Goal: Transaction & Acquisition: Purchase product/service

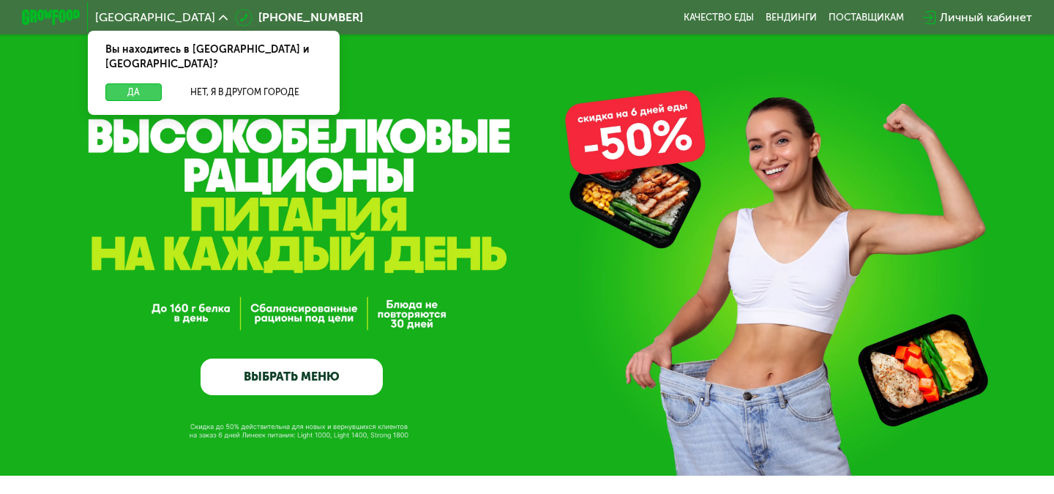
click at [142, 83] on button "Да" at bounding box center [133, 92] width 56 height 18
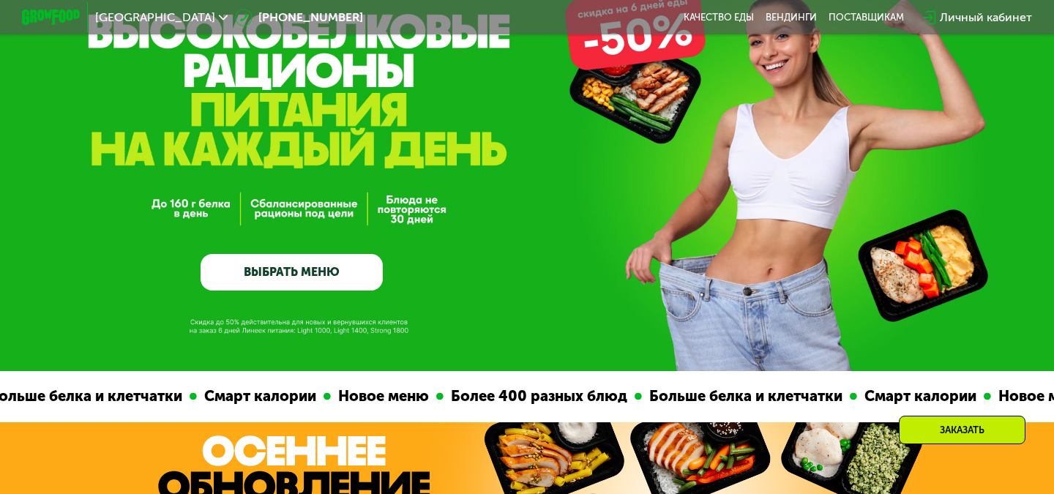
scroll to position [105, 0]
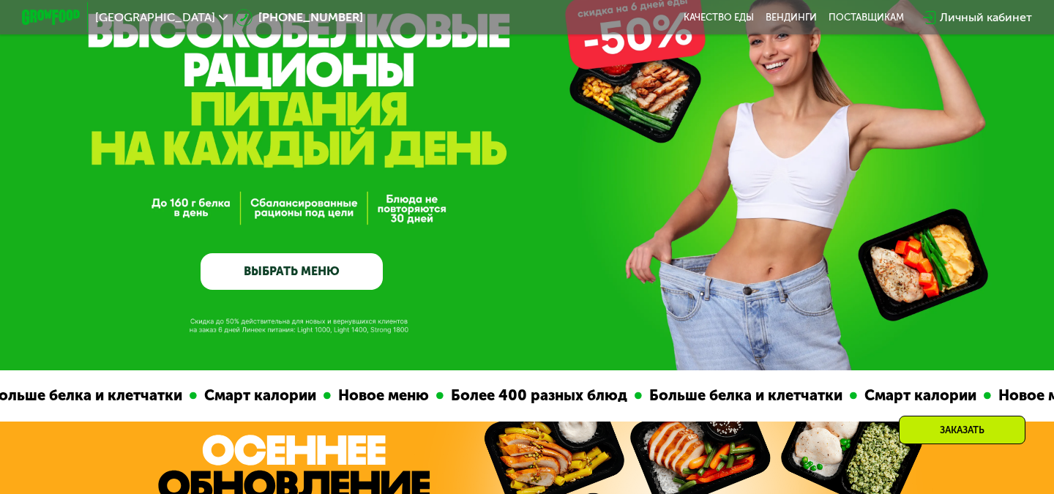
click at [288, 277] on link "ВЫБРАТЬ МЕНЮ" at bounding box center [292, 271] width 182 height 37
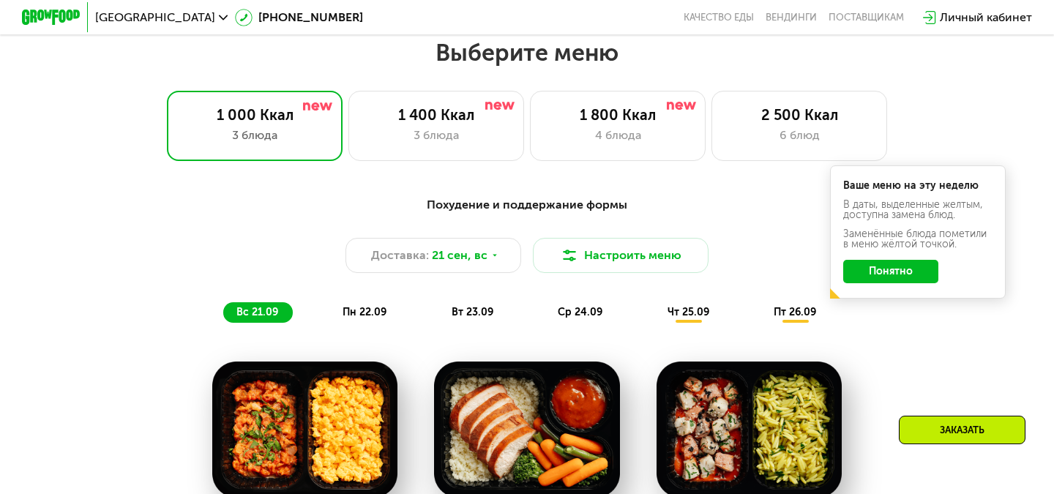
scroll to position [930, 0]
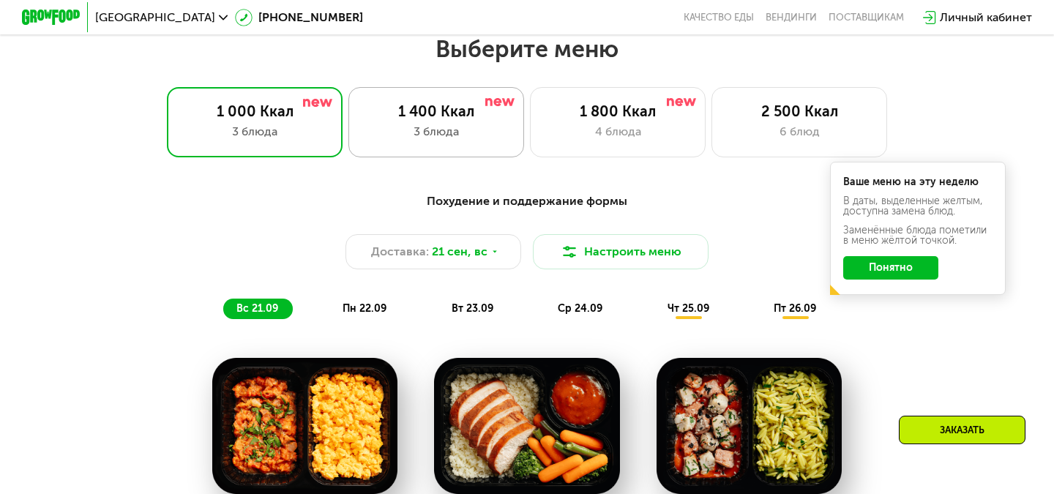
click at [480, 127] on div "3 блюда" at bounding box center [436, 132] width 145 height 18
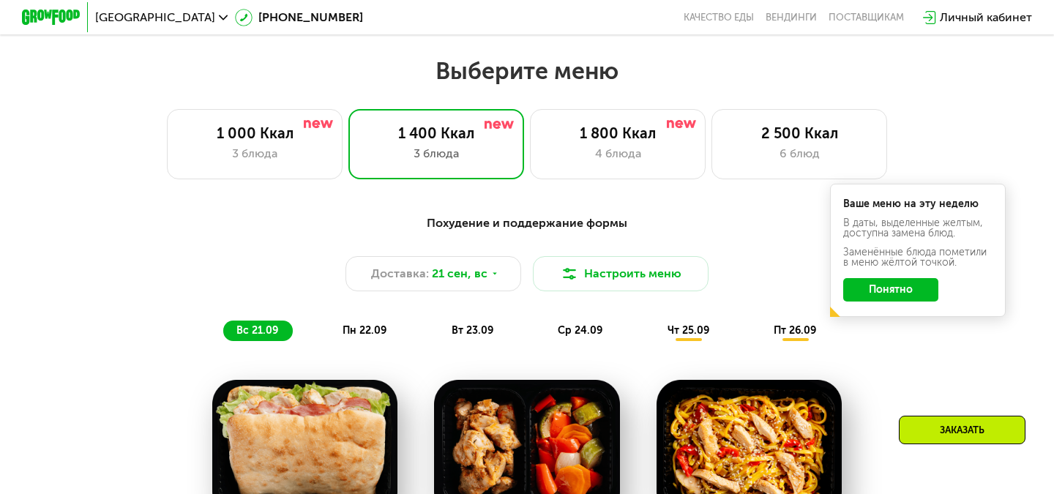
scroll to position [908, 0]
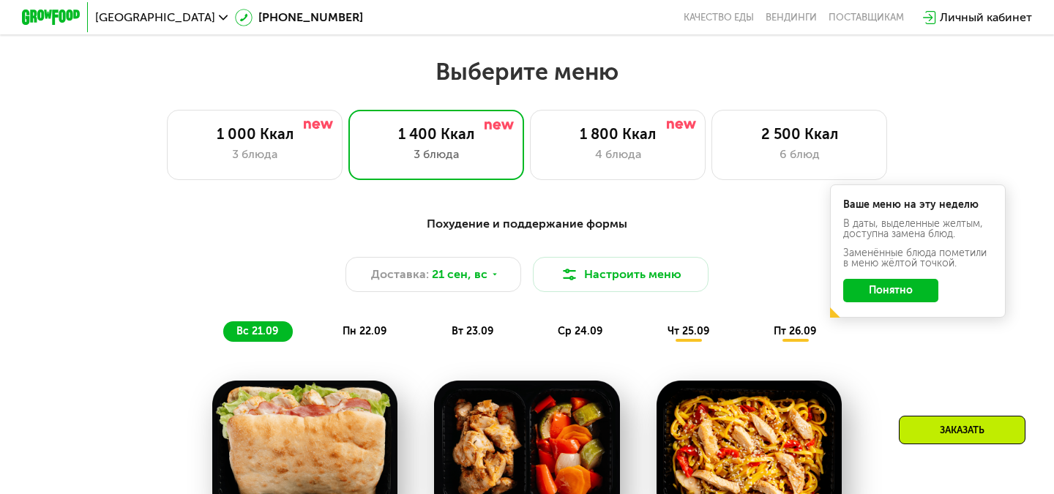
click at [898, 291] on button "Понятно" at bounding box center [890, 290] width 95 height 23
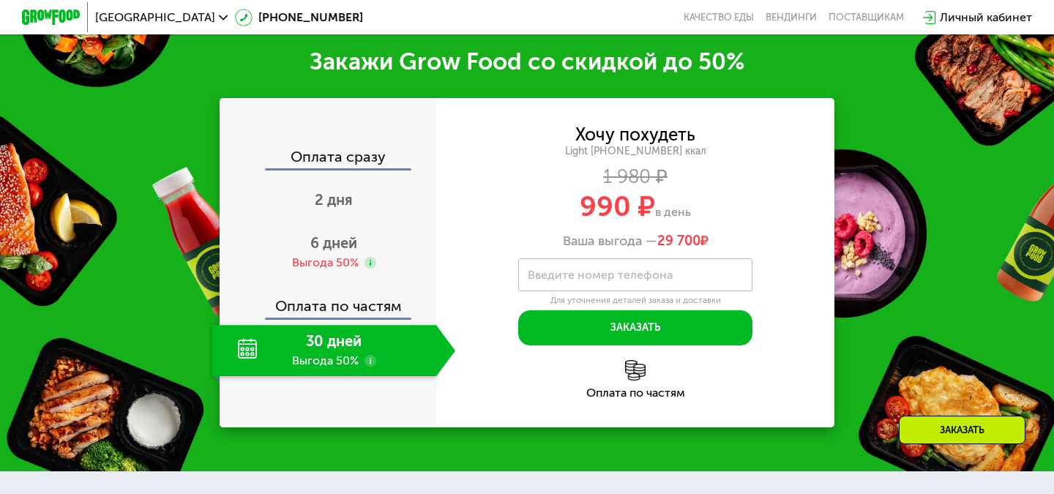
scroll to position [1757, 0]
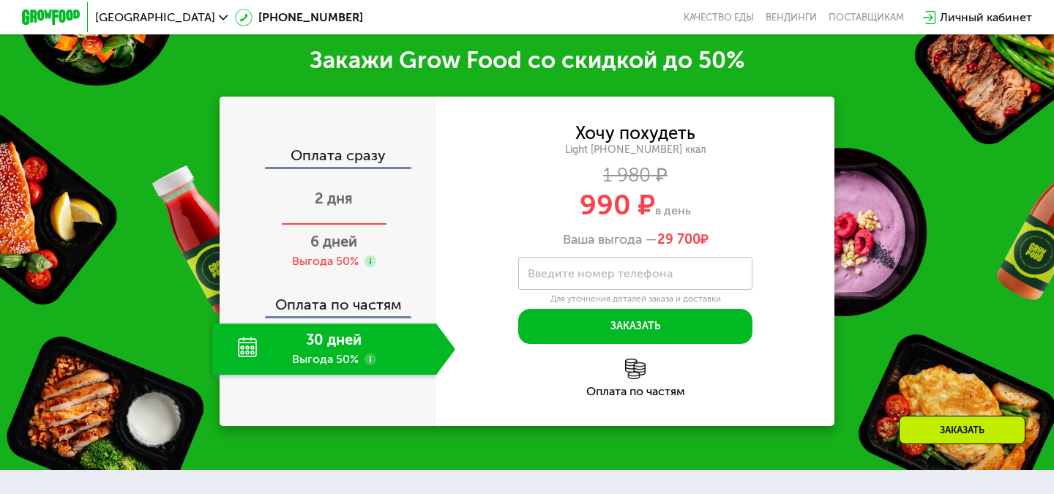
click at [329, 193] on span "2 дня" at bounding box center [334, 199] width 38 height 18
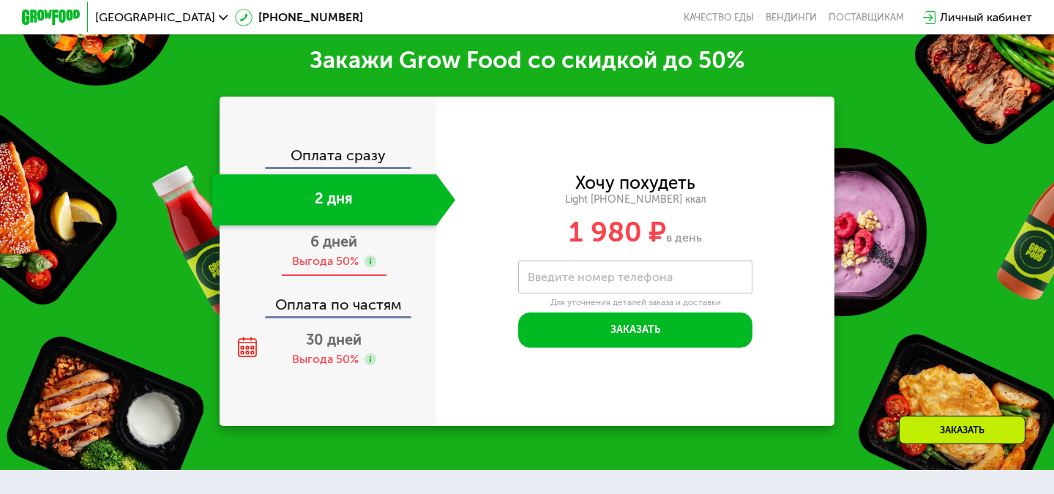
click at [331, 258] on div "Выгода 50%" at bounding box center [325, 261] width 67 height 16
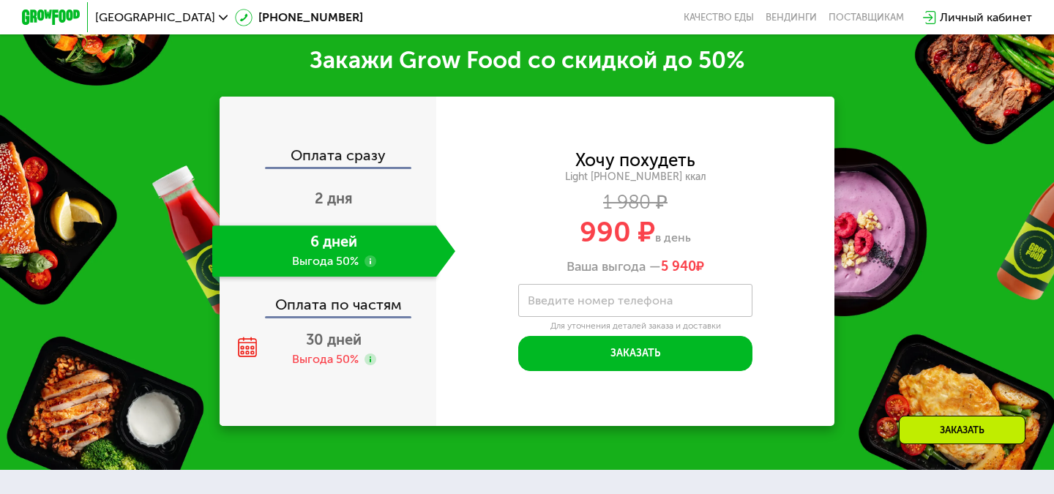
click at [332, 304] on div "Оплата по частям" at bounding box center [328, 300] width 215 height 34
click at [331, 351] on div "Выгода 50%" at bounding box center [325, 359] width 67 height 16
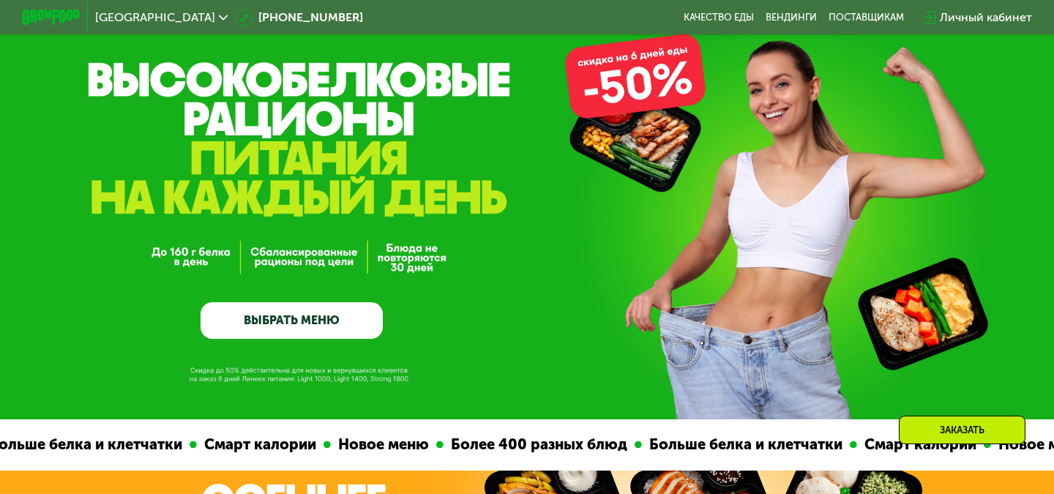
scroll to position [0, 0]
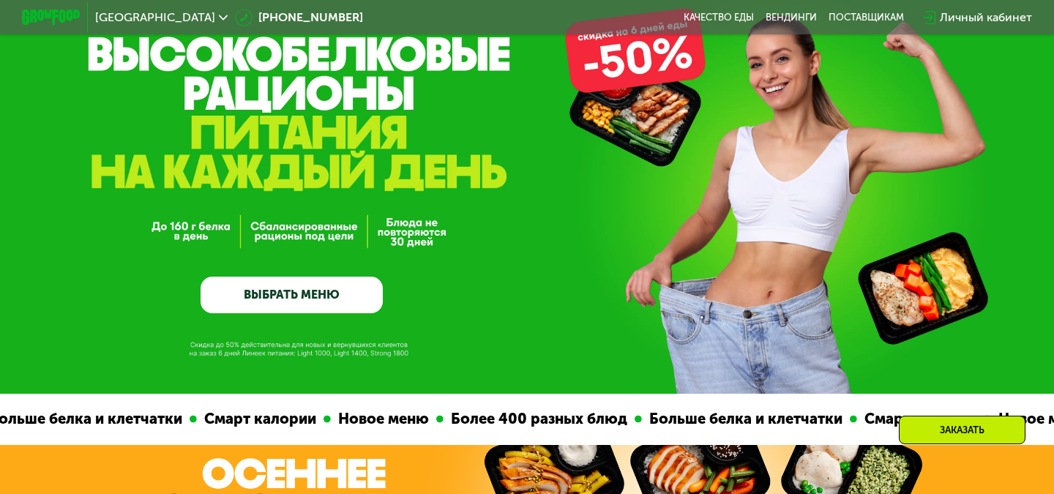
click at [308, 300] on link "ВЫБРАТЬ МЕНЮ" at bounding box center [292, 295] width 182 height 37
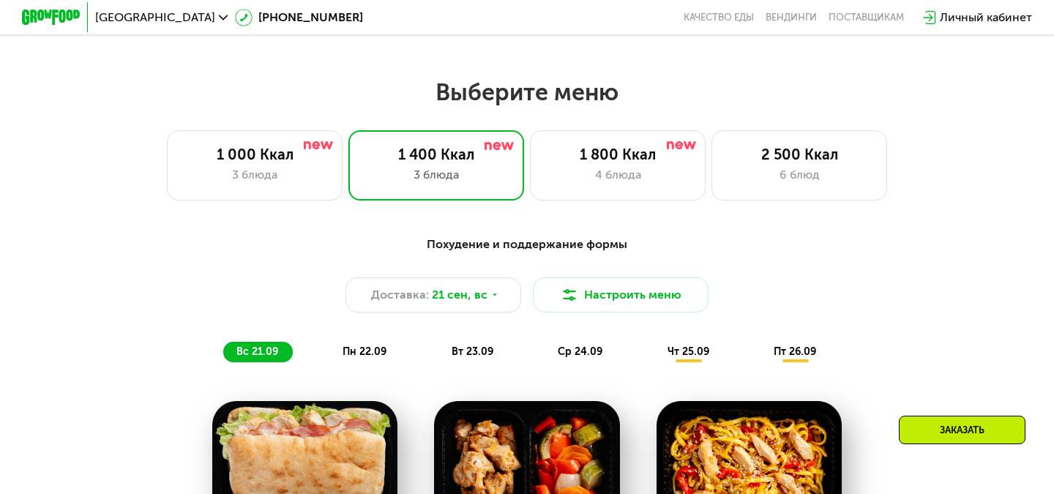
scroll to position [885, 0]
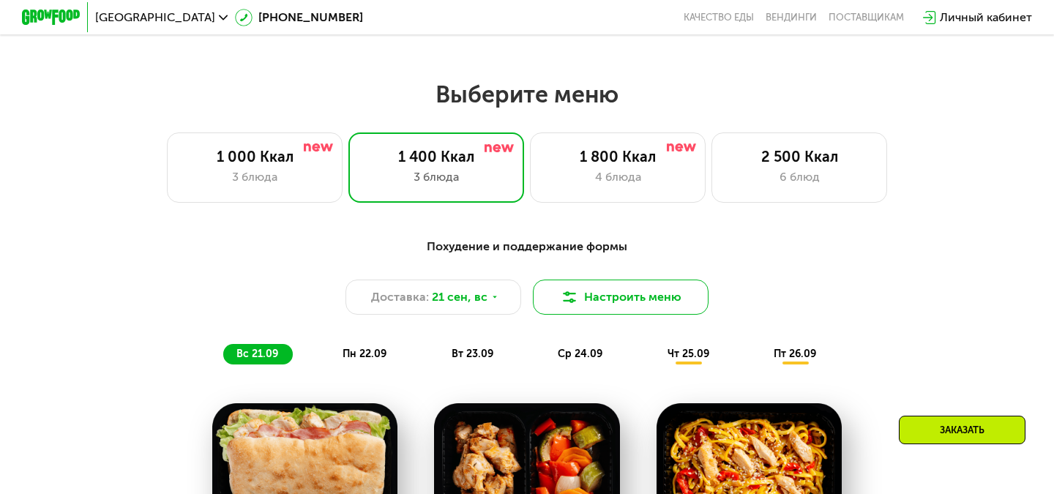
click at [585, 311] on button "Настроить меню" at bounding box center [621, 297] width 176 height 35
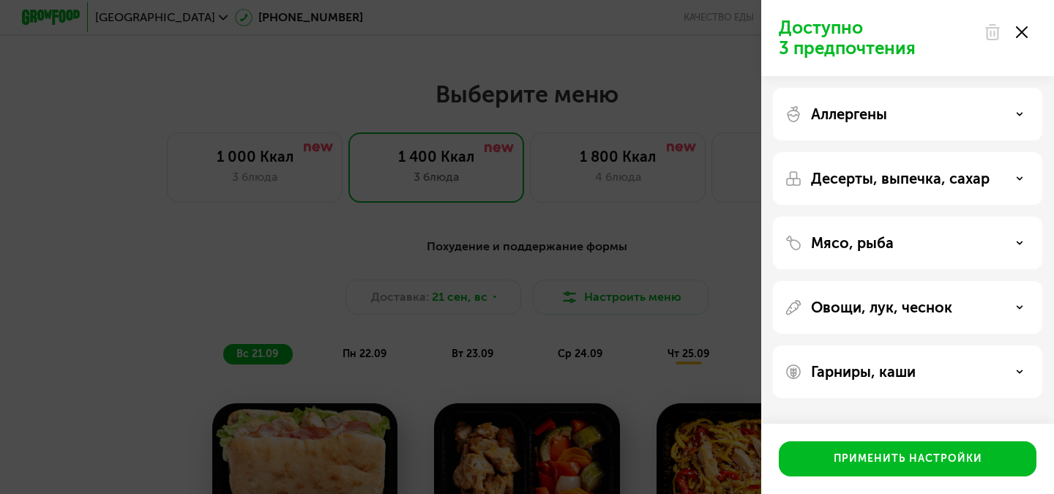
click at [948, 113] on div "Аллергены" at bounding box center [908, 114] width 246 height 18
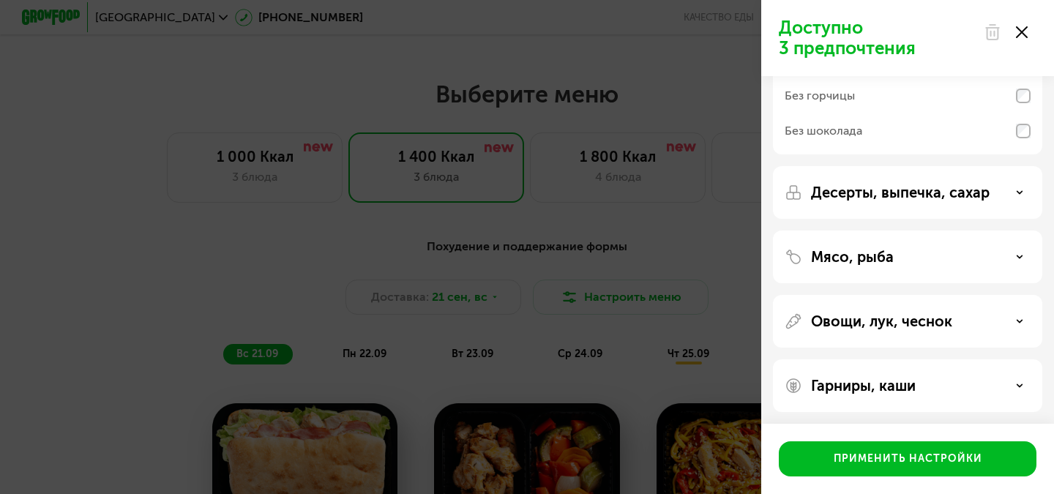
scroll to position [211, 0]
click at [952, 194] on p "Десерты, выпечка, сахар" at bounding box center [900, 191] width 179 height 18
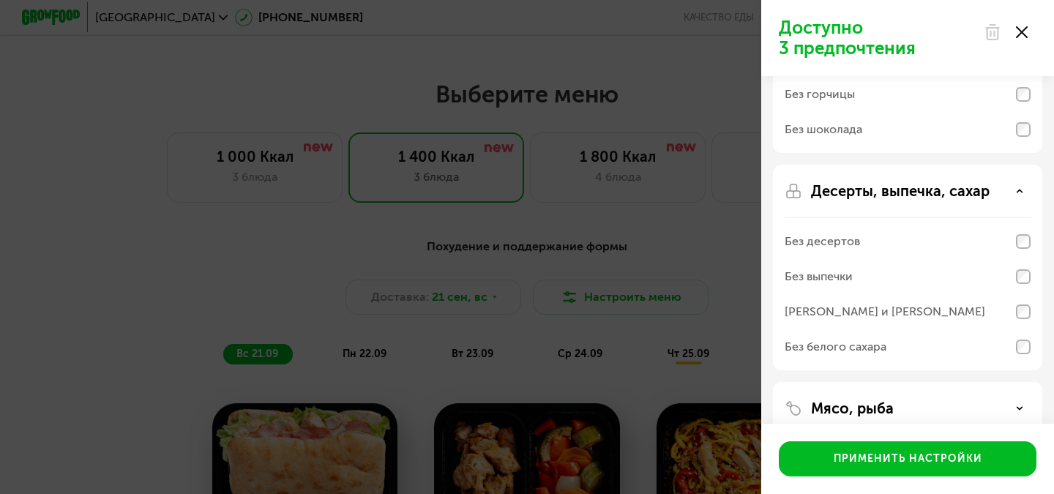
click at [929, 350] on div "Без белого сахара" at bounding box center [908, 346] width 246 height 35
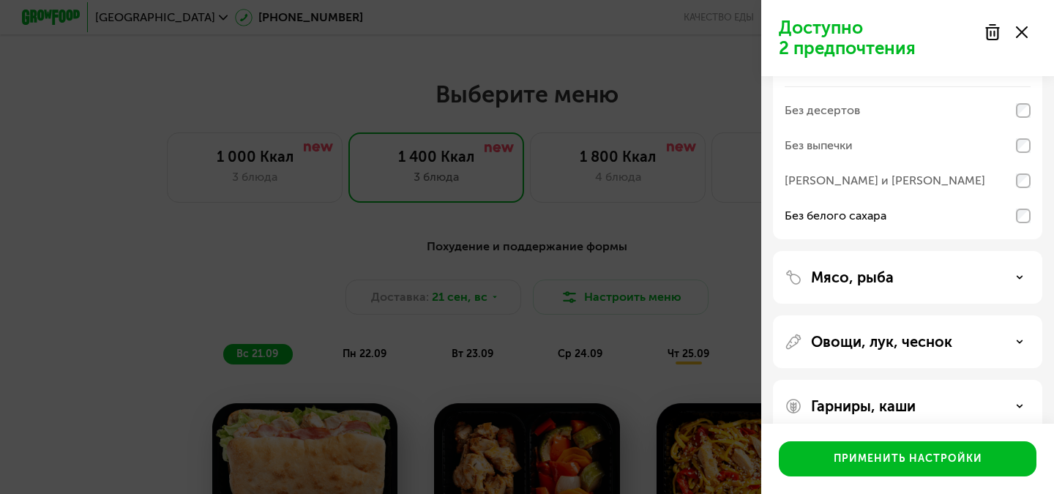
scroll to position [365, 0]
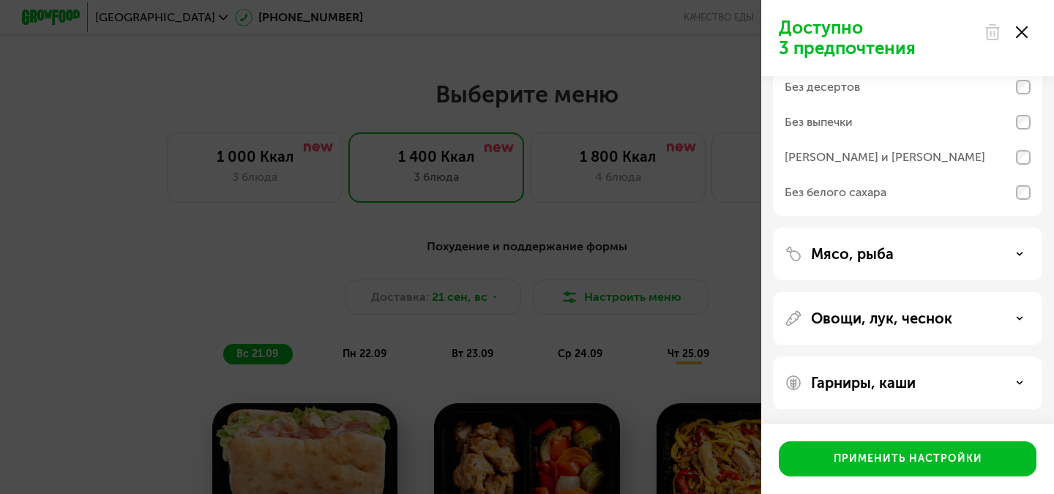
click at [936, 271] on div "Мясо, рыба" at bounding box center [907, 254] width 269 height 53
click at [957, 245] on div "Мясо, рыба" at bounding box center [908, 254] width 246 height 18
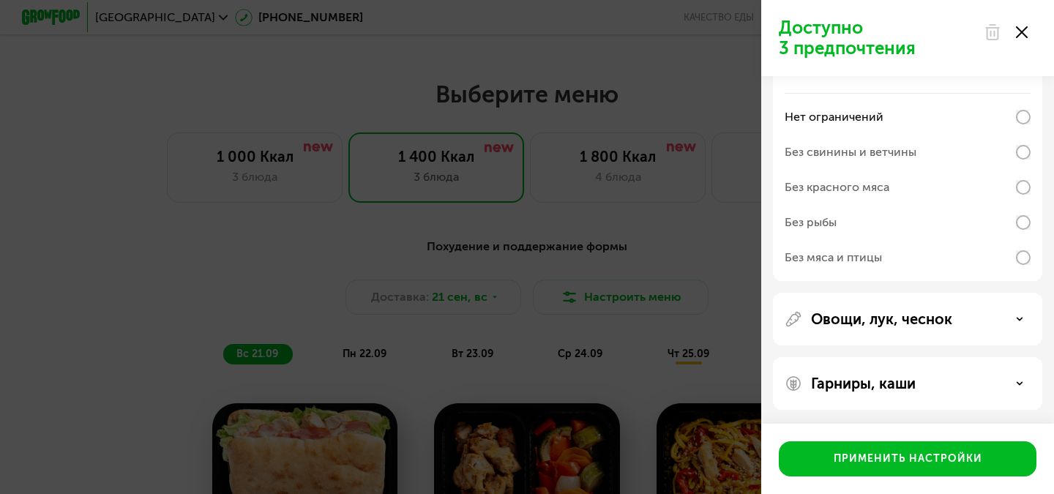
scroll to position [553, 0]
click at [931, 320] on p "Овощи, лук, чеснок" at bounding box center [881, 319] width 141 height 18
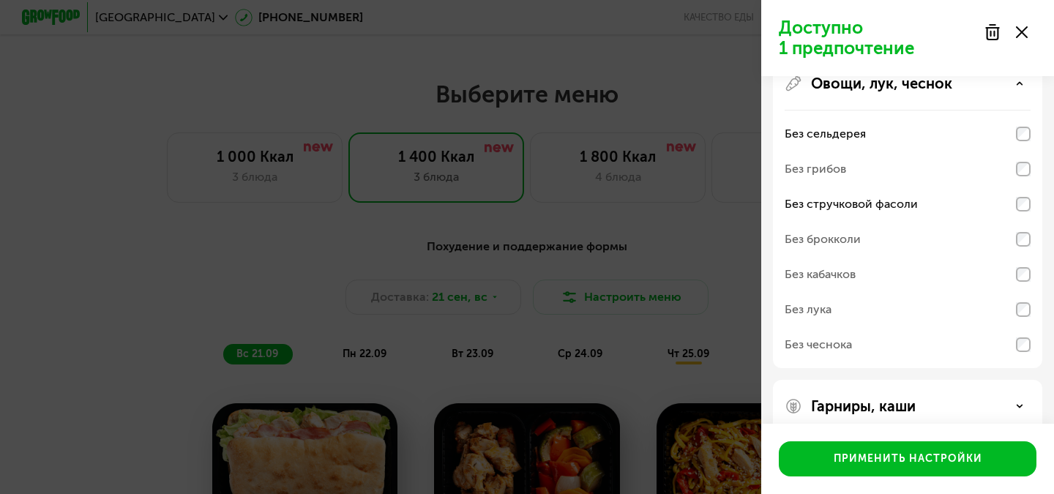
scroll to position [812, 0]
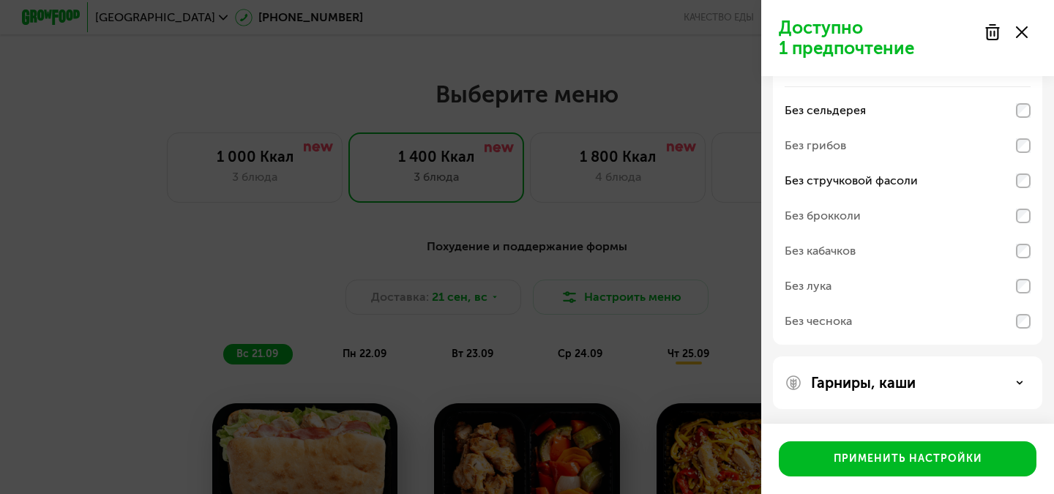
click at [909, 394] on div "Гарниры, каши" at bounding box center [907, 383] width 269 height 53
click at [909, 388] on p "Гарниры, каши" at bounding box center [863, 383] width 105 height 18
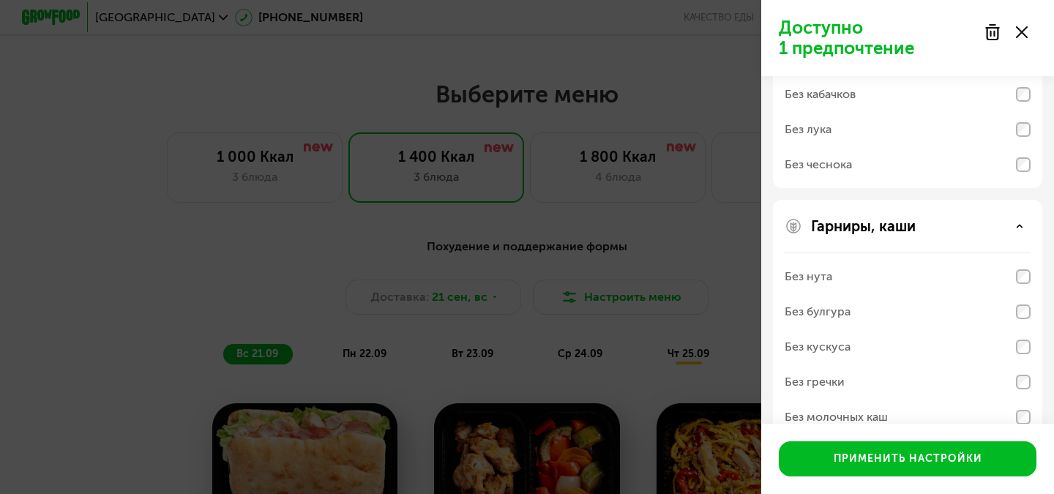
scroll to position [1000, 0]
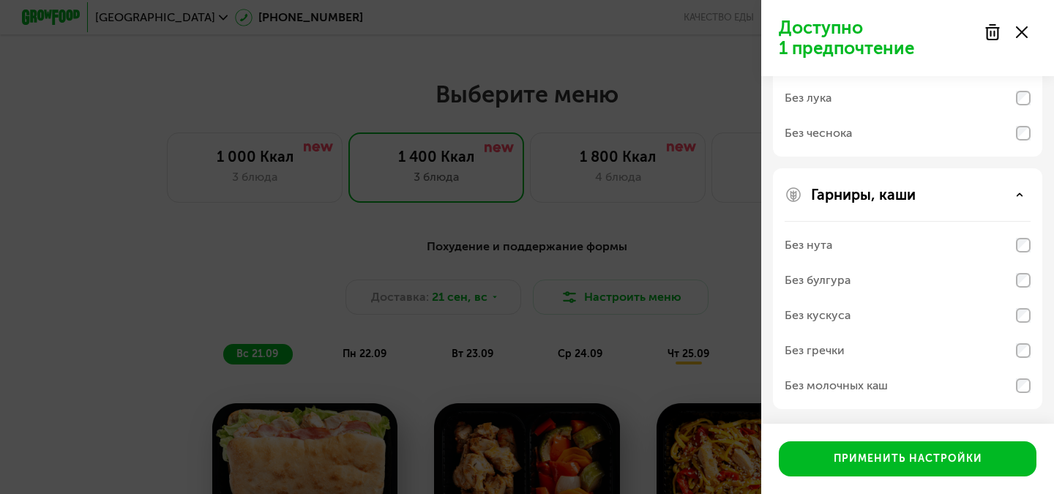
click at [925, 383] on div "Без молочных каш" at bounding box center [908, 385] width 246 height 35
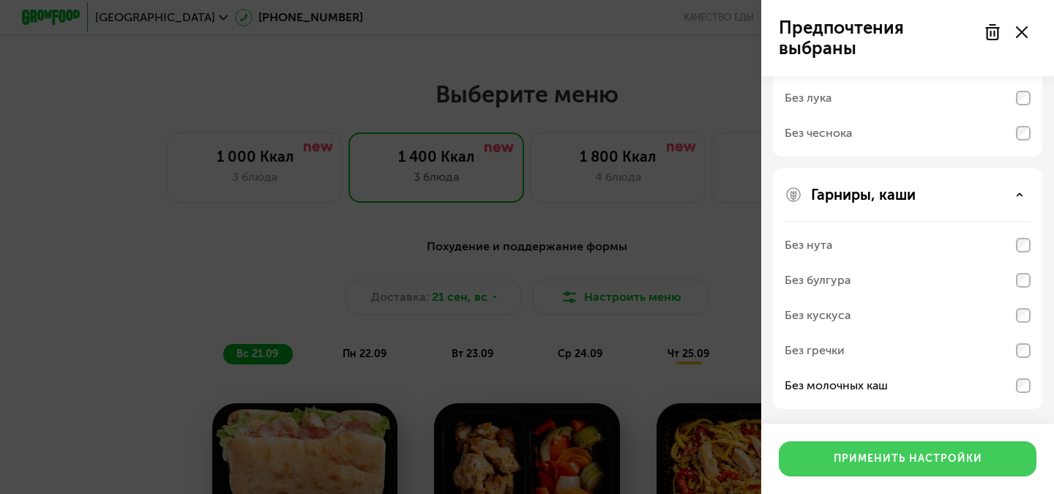
click at [900, 460] on div "Применить настройки" at bounding box center [908, 459] width 149 height 15
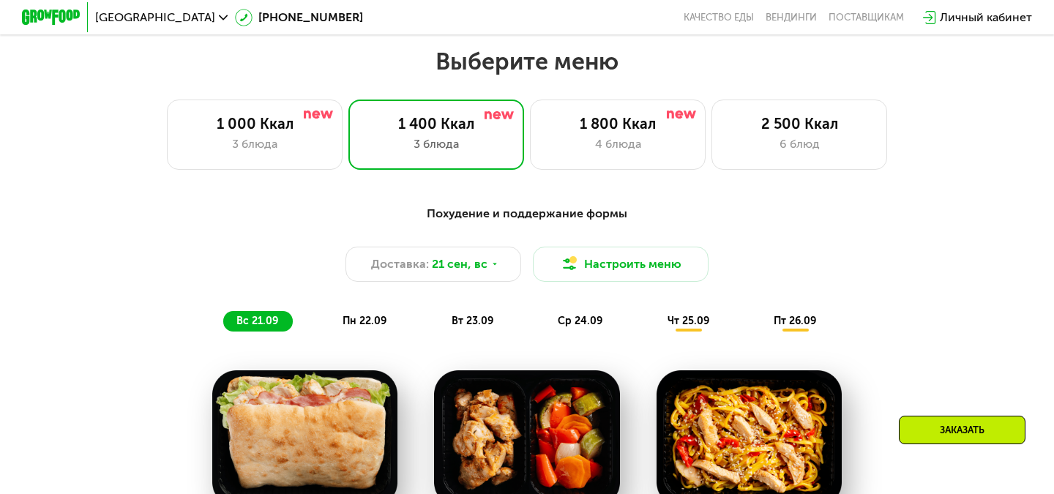
scroll to position [919, 0]
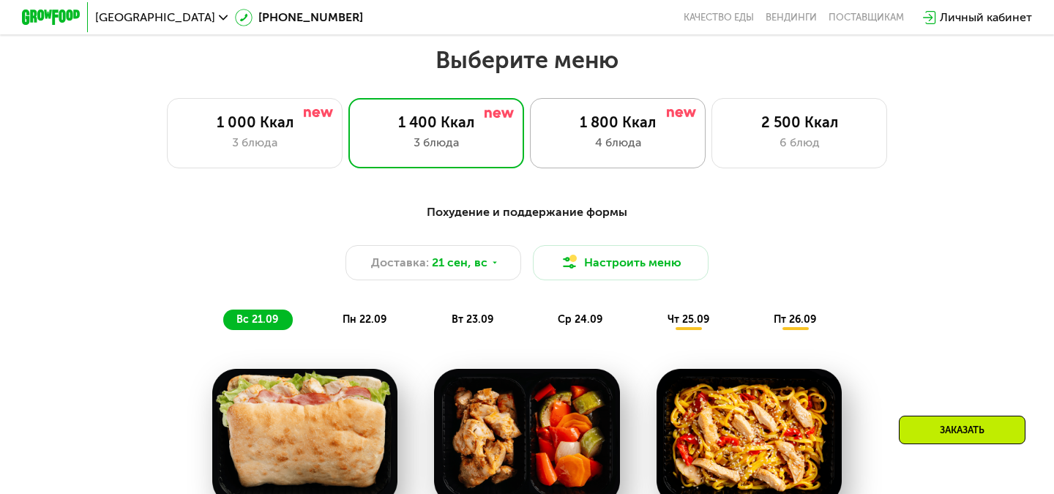
click at [625, 140] on div "4 блюда" at bounding box center [617, 143] width 145 height 18
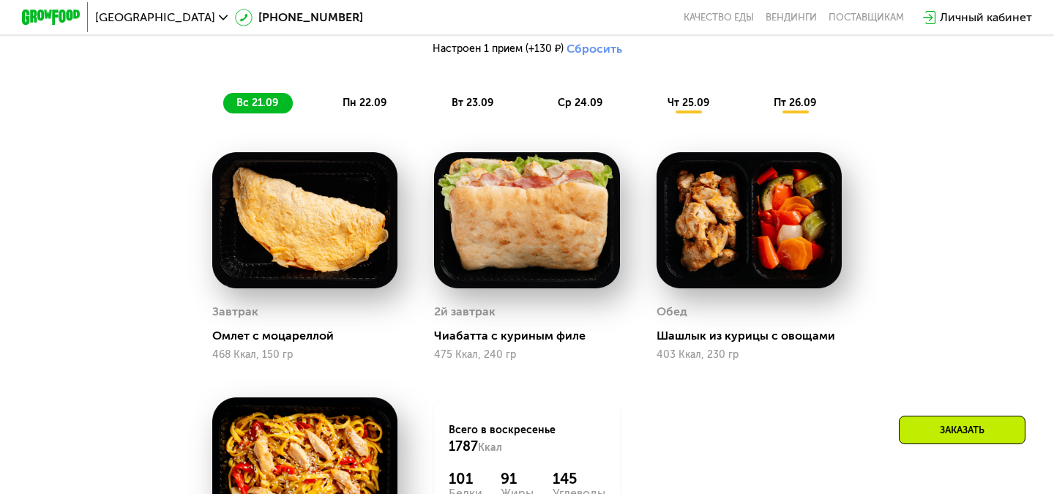
scroll to position [1178, 0]
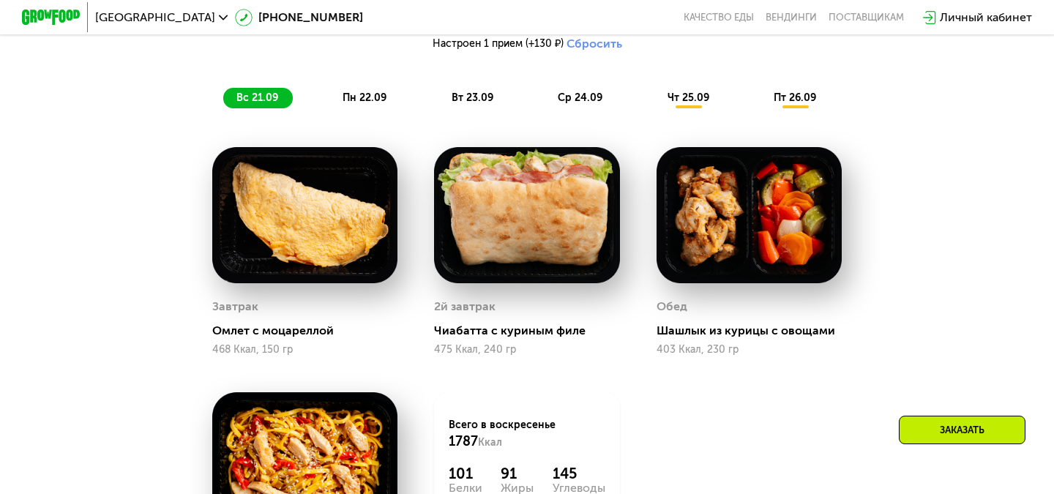
click at [357, 84] on div "Сбалансированное питание на каждый день Доставка: [DATE] Настроить меню Настрое…" at bounding box center [527, 26] width 867 height 163
click at [358, 95] on span "пн 22.09" at bounding box center [365, 98] width 44 height 12
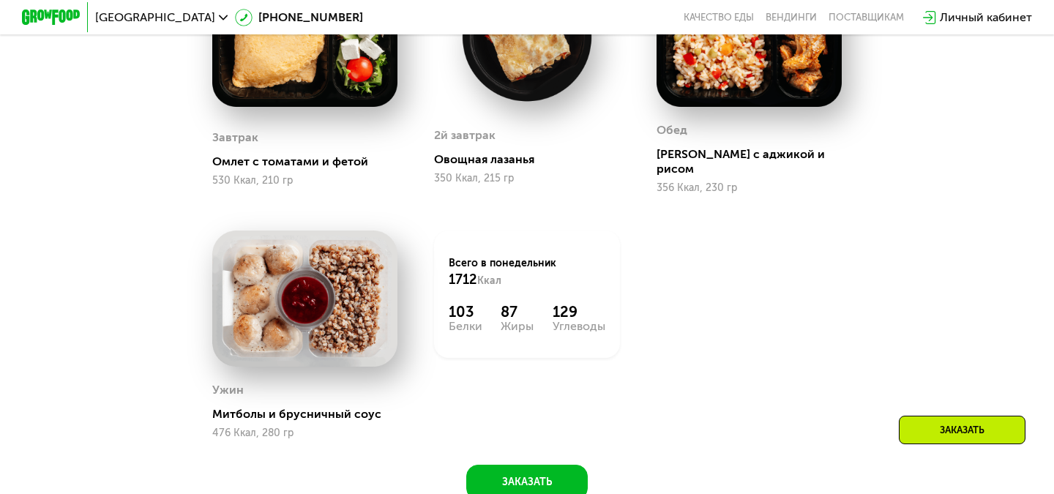
scroll to position [1357, 0]
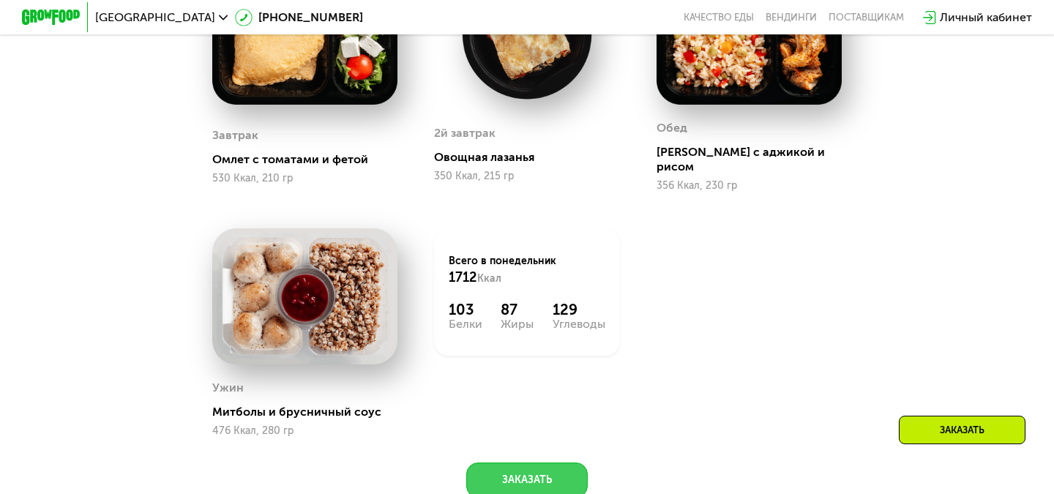
click at [522, 466] on button "Заказать" at bounding box center [527, 480] width 122 height 35
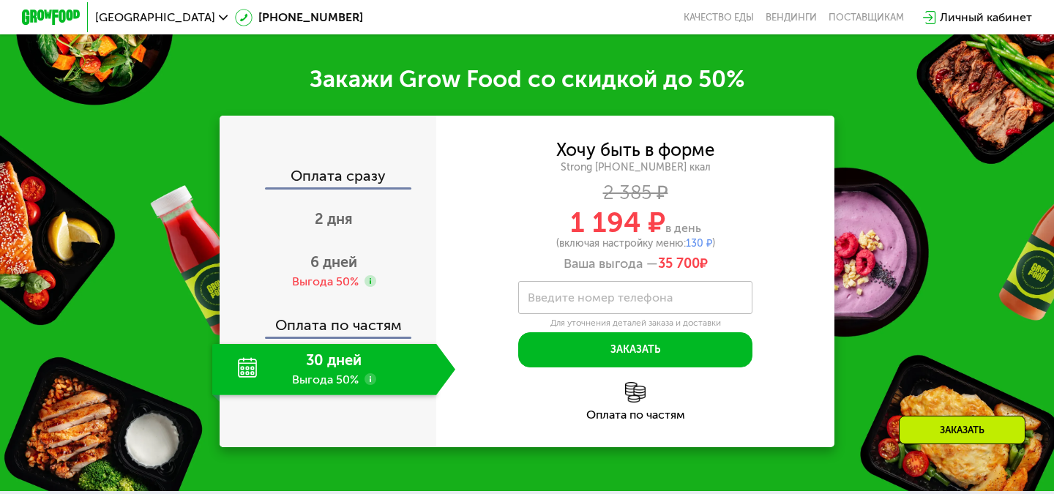
scroll to position [1876, 0]
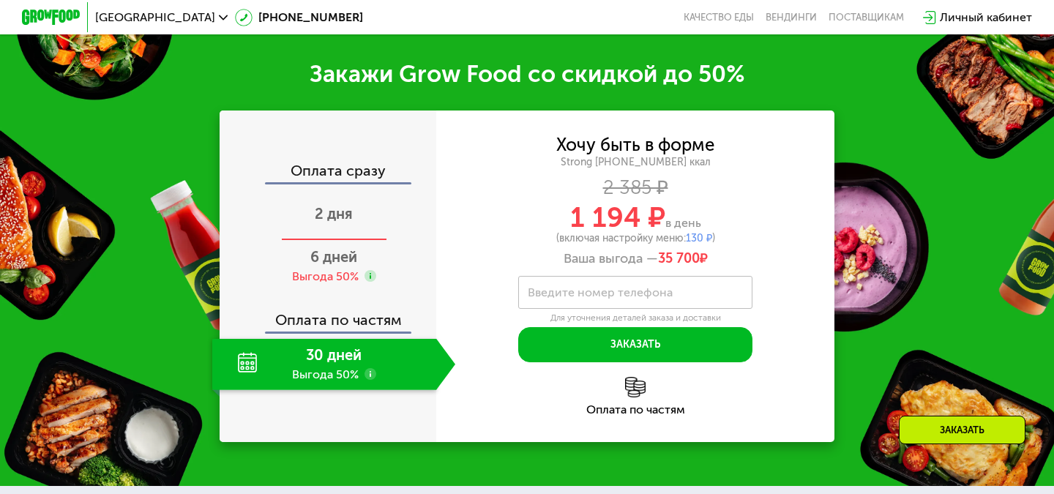
click at [338, 205] on span "2 дня" at bounding box center [334, 214] width 38 height 18
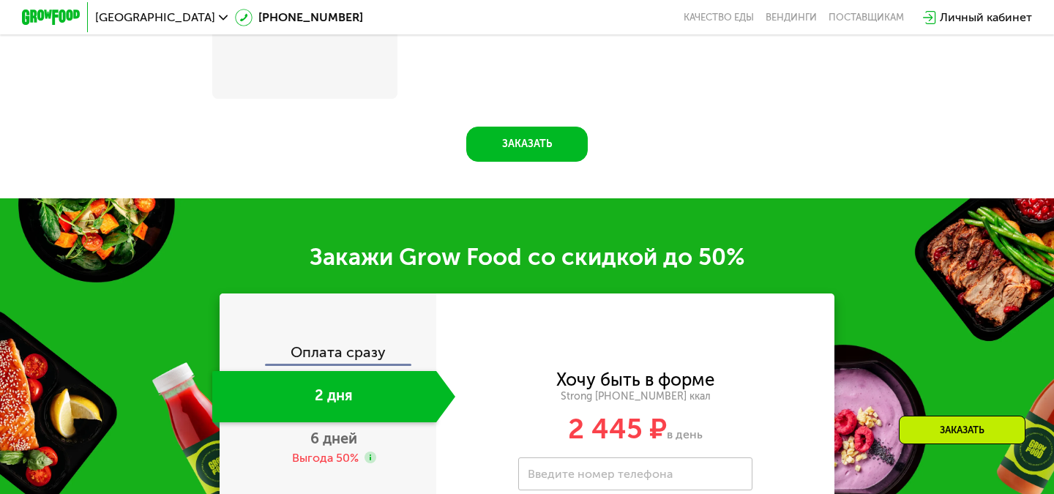
scroll to position [2071, 0]
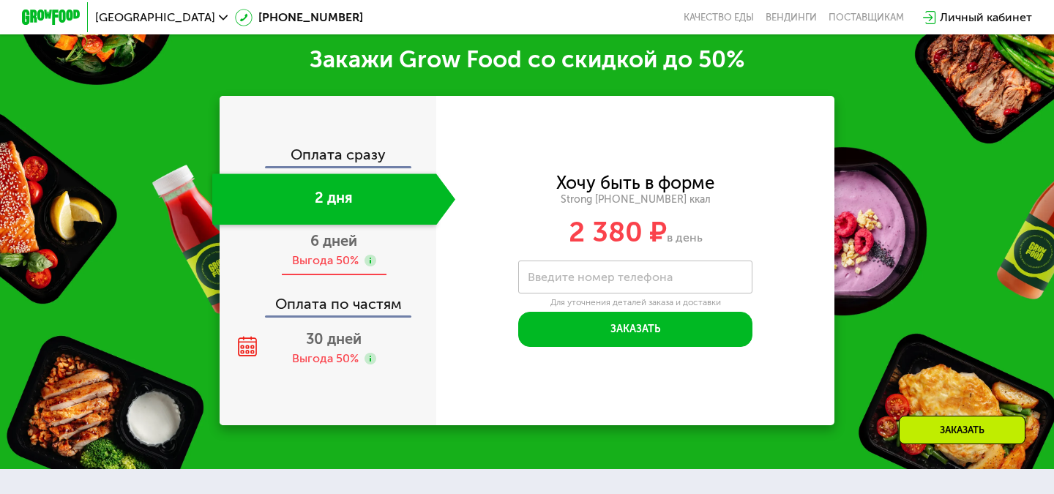
click at [354, 246] on span "6 дней" at bounding box center [333, 241] width 47 height 18
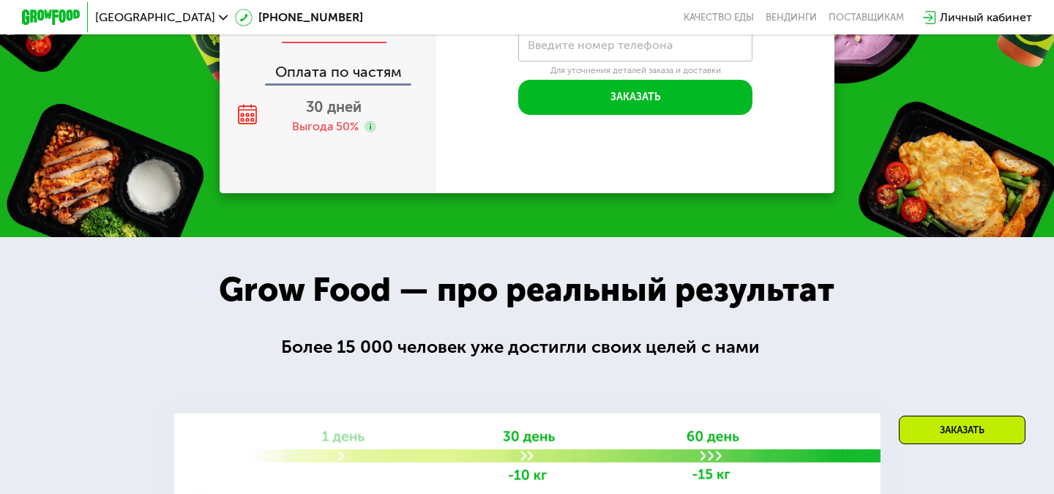
scroll to position [1876, 0]
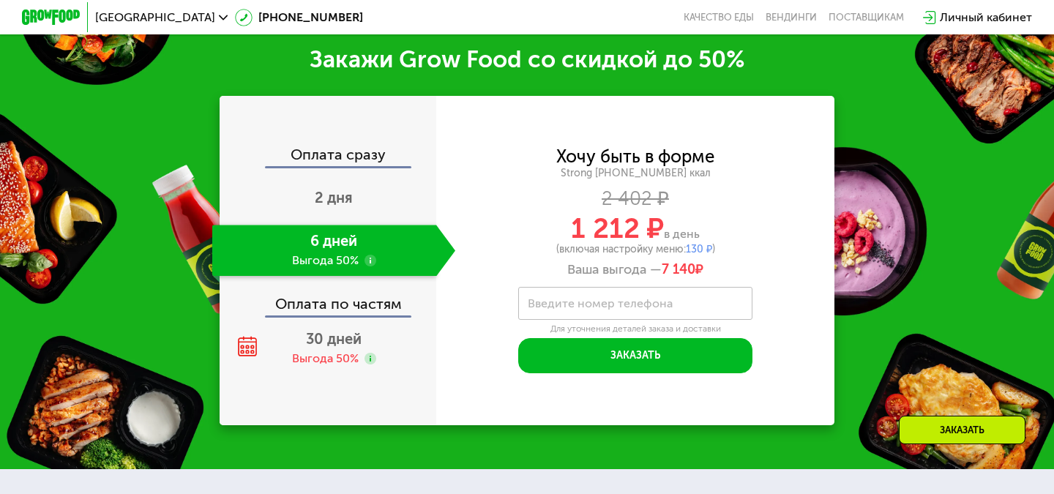
click at [370, 260] on use at bounding box center [371, 261] width 12 height 12
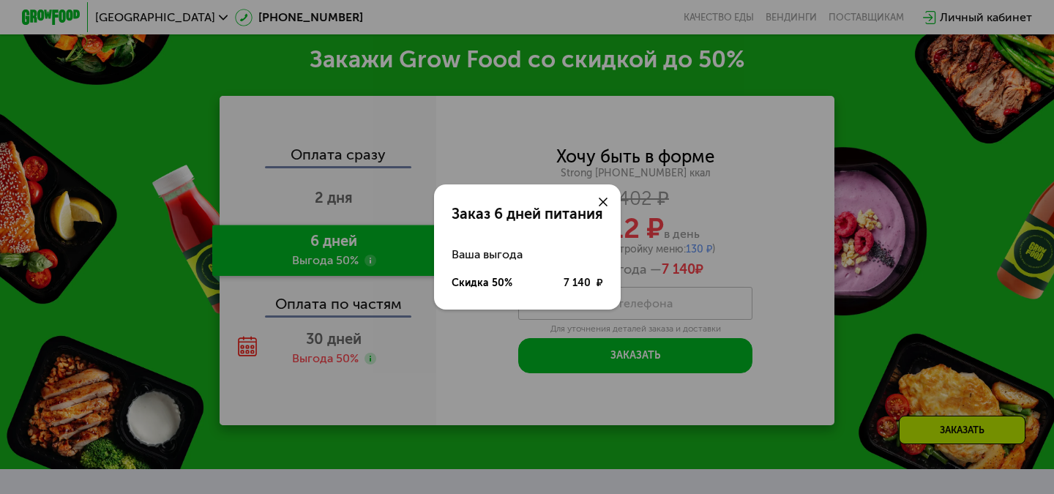
click at [606, 199] on icon at bounding box center [603, 202] width 9 height 9
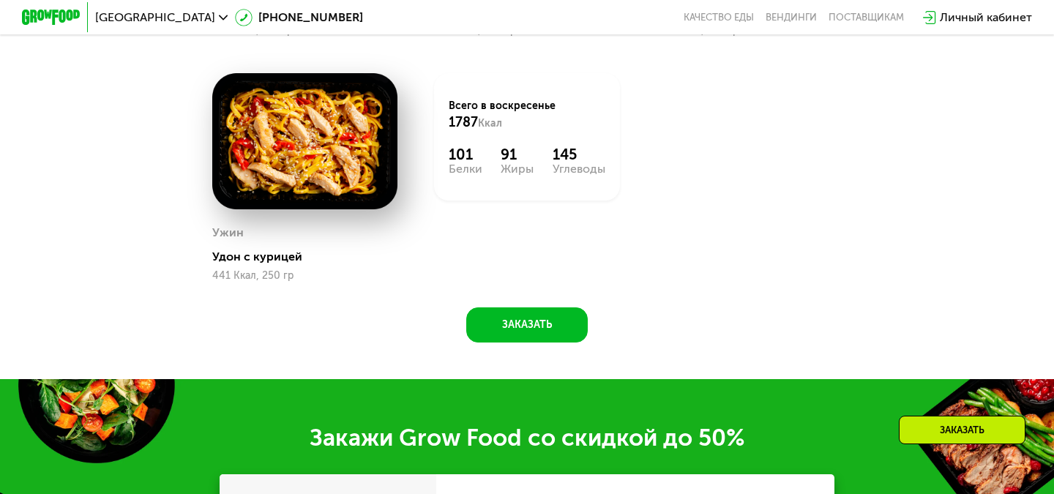
scroll to position [1494, 0]
